Goal: Information Seeking & Learning: Learn about a topic

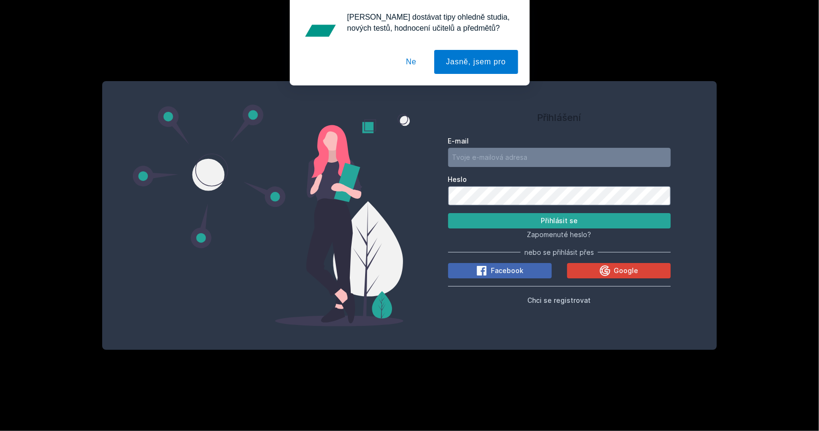
click at [421, 62] on button "Ne" at bounding box center [411, 62] width 35 height 24
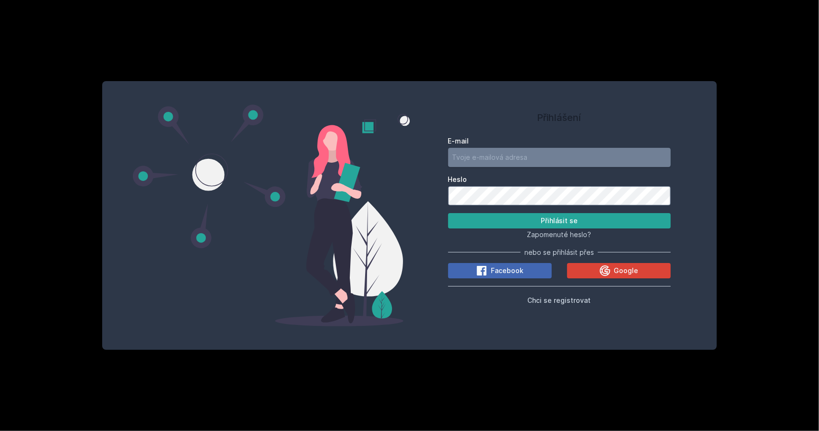
click at [509, 158] on input "E-mail" at bounding box center [559, 157] width 223 height 19
type input "[EMAIL_ADDRESS][DOMAIN_NAME]"
click at [448, 213] on button "Přihlásit se" at bounding box center [559, 220] width 223 height 15
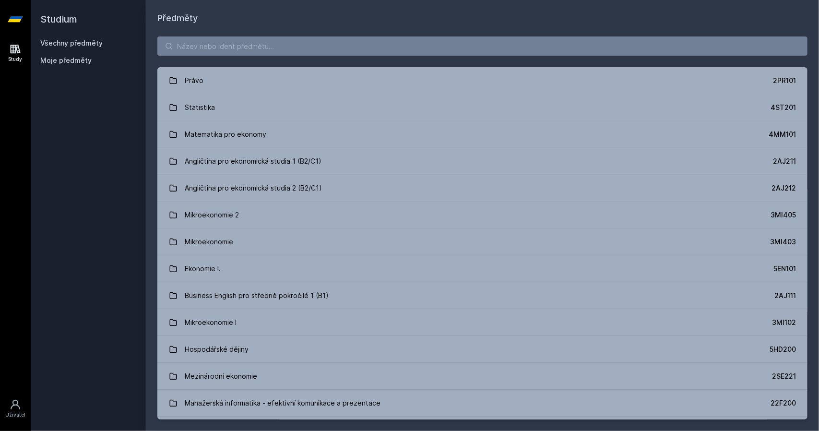
click at [225, 36] on div "Právo 2PR101 Statistika 4ST201 Matematika pro ekonomy 4MM101 Angličtina pro eko…" at bounding box center [482, 228] width 673 height 406
click at [231, 43] on input "search" at bounding box center [482, 45] width 650 height 19
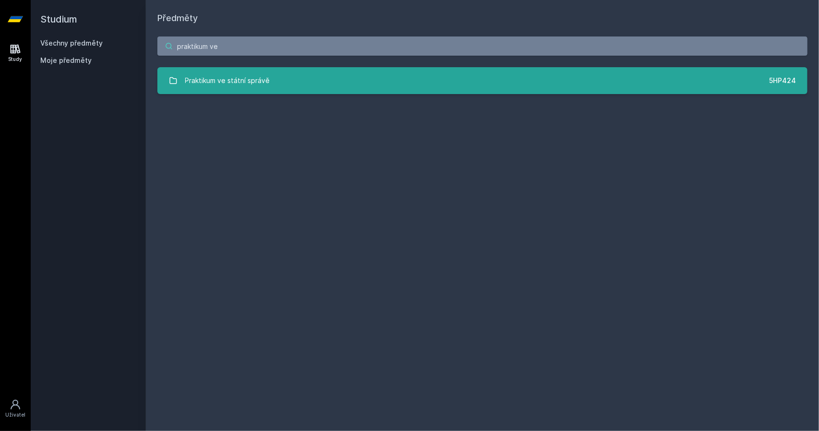
type input "praktikum ve"
click at [296, 77] on link "Praktikum ve státní správě 5HP424" at bounding box center [482, 80] width 650 height 27
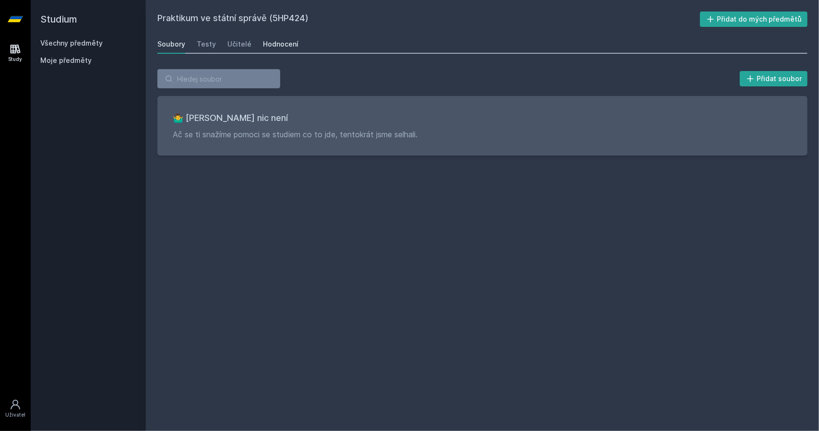
click at [284, 47] on div "Hodnocení" at bounding box center [280, 44] width 35 height 10
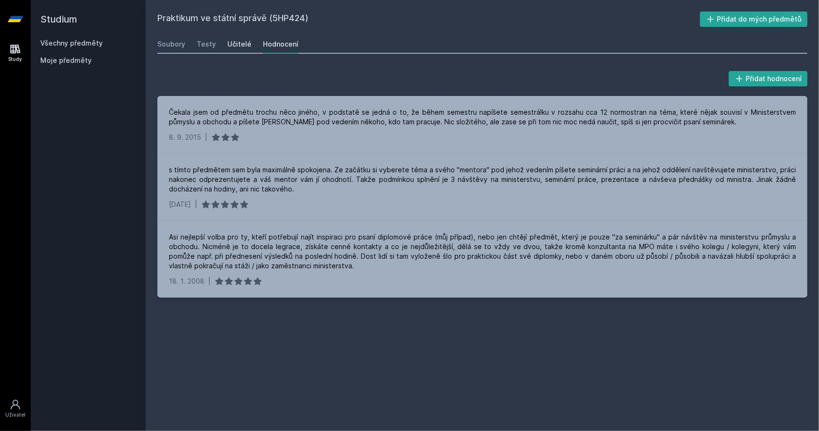
click at [241, 43] on div "Učitelé" at bounding box center [239, 44] width 24 height 10
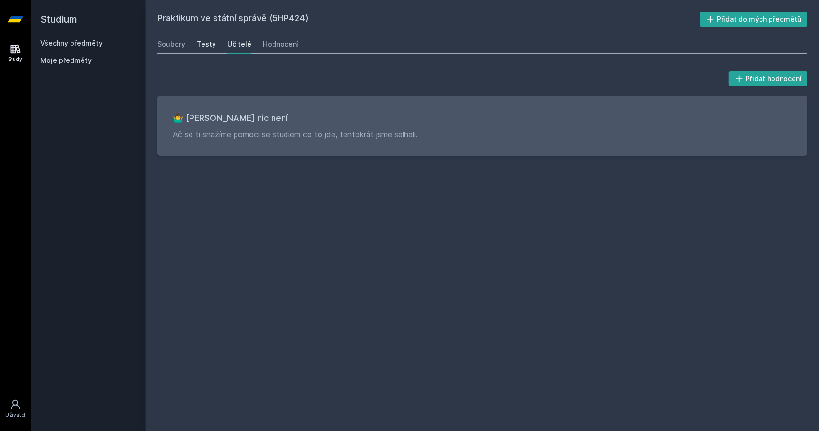
click at [205, 43] on div "Testy" at bounding box center [206, 44] width 19 height 10
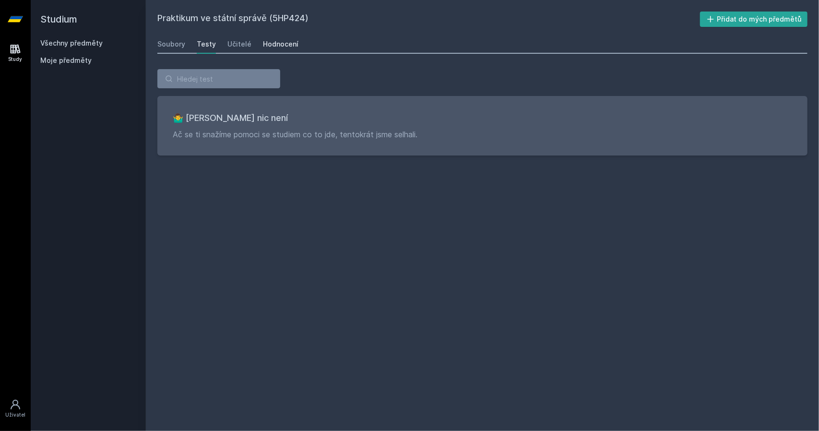
click at [294, 47] on div "Hodnocení" at bounding box center [280, 44] width 35 height 10
